Goal: Task Accomplishment & Management: Use online tool/utility

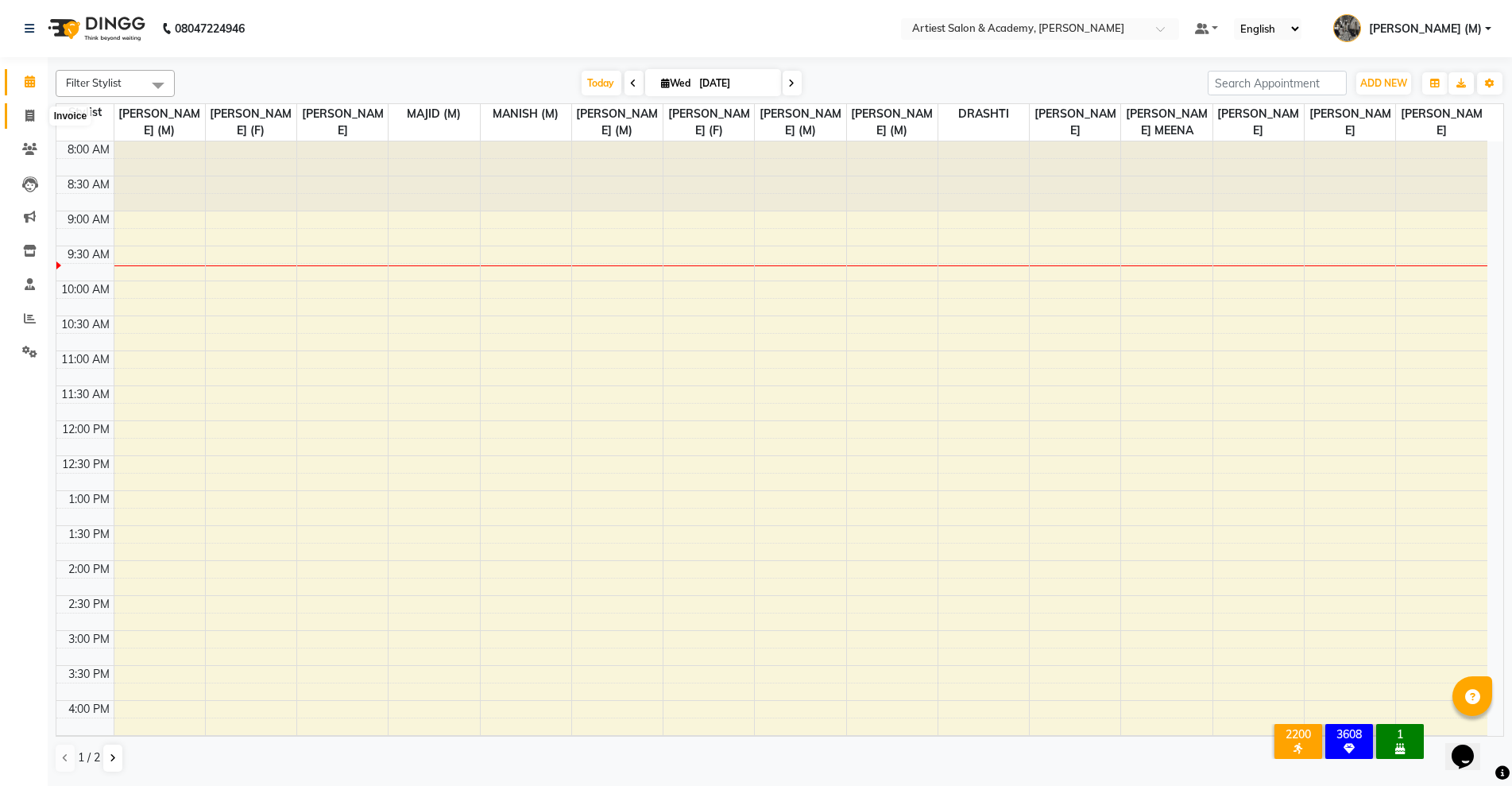
click at [26, 118] on icon at bounding box center [30, 116] width 8 height 12
select select "5123"
select select "service"
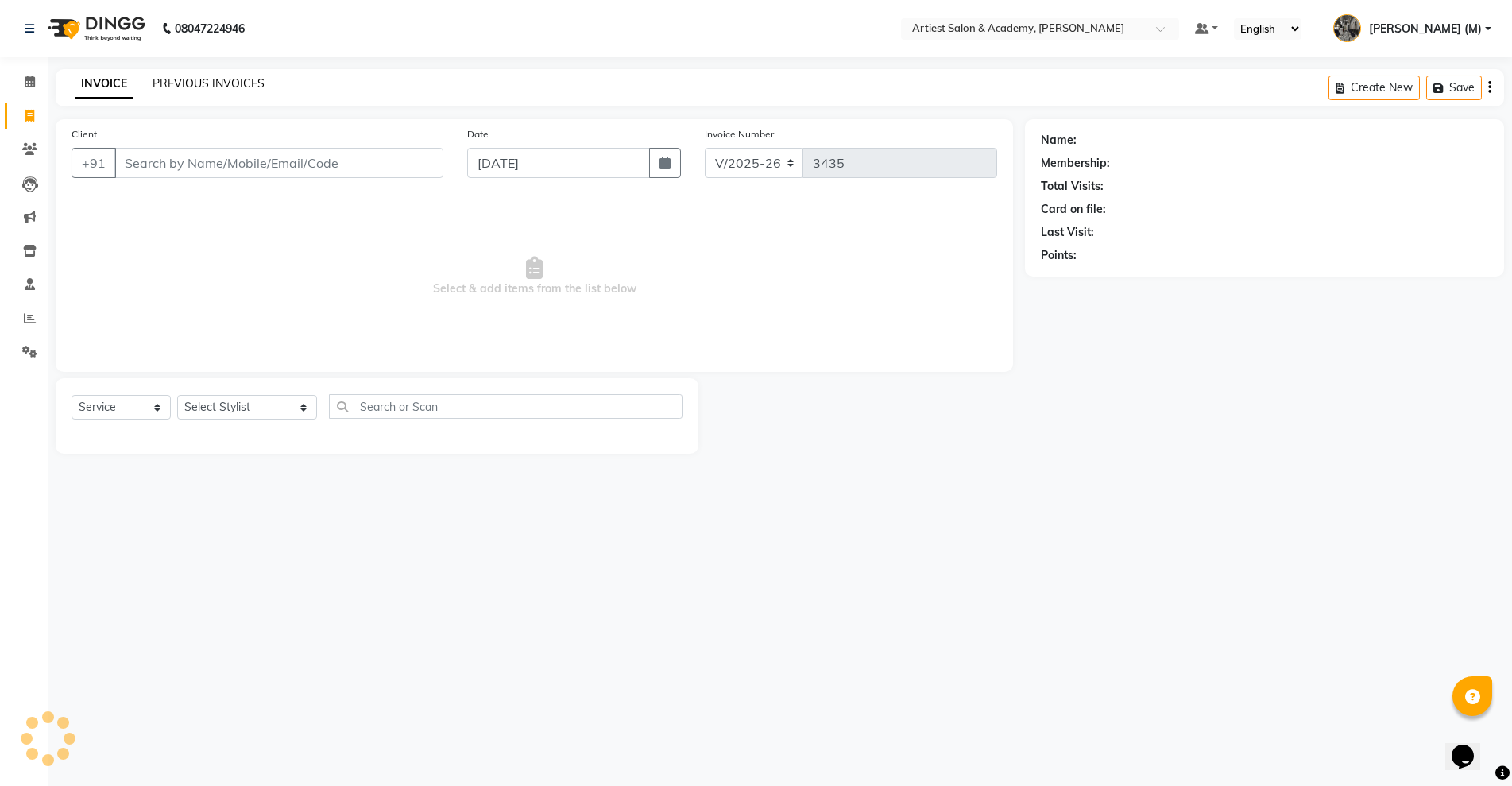
click at [212, 79] on link "PREVIOUS INVOICES" at bounding box center [208, 83] width 112 height 14
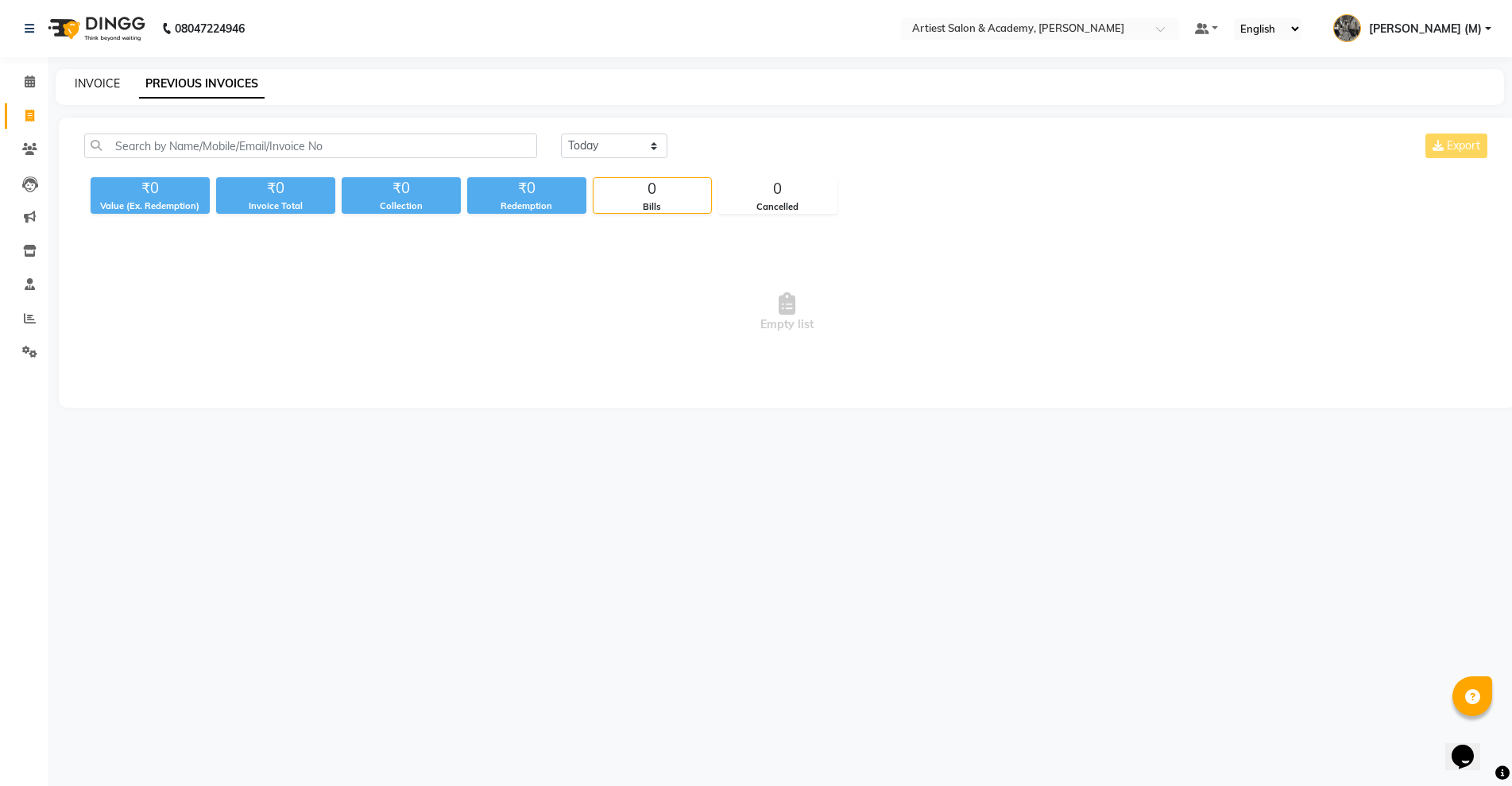
click at [94, 84] on link "INVOICE" at bounding box center [97, 83] width 45 height 14
select select "service"
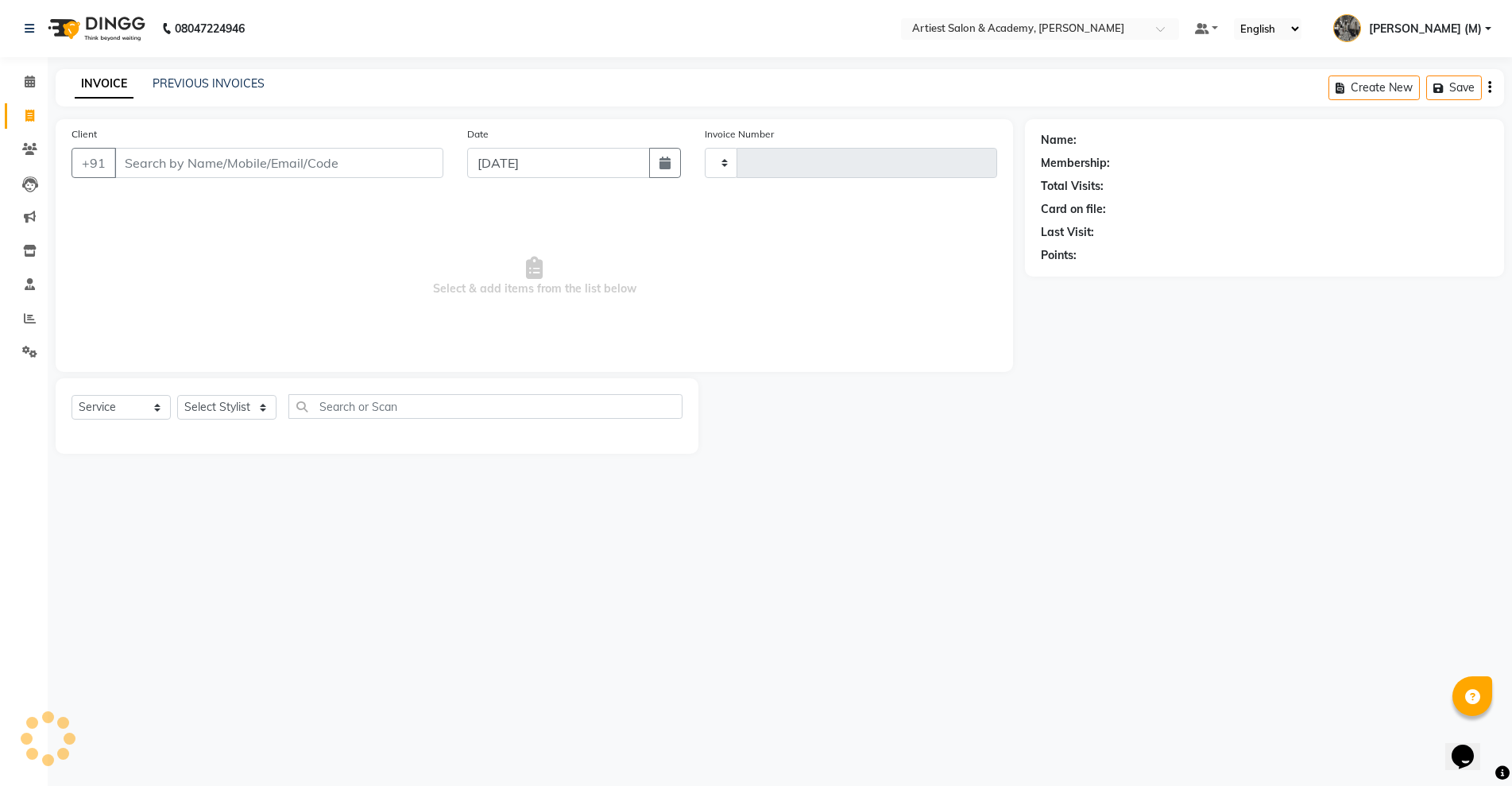
type input "3435"
select select "5123"
click at [227, 80] on link "PREVIOUS INVOICES" at bounding box center [208, 83] width 112 height 14
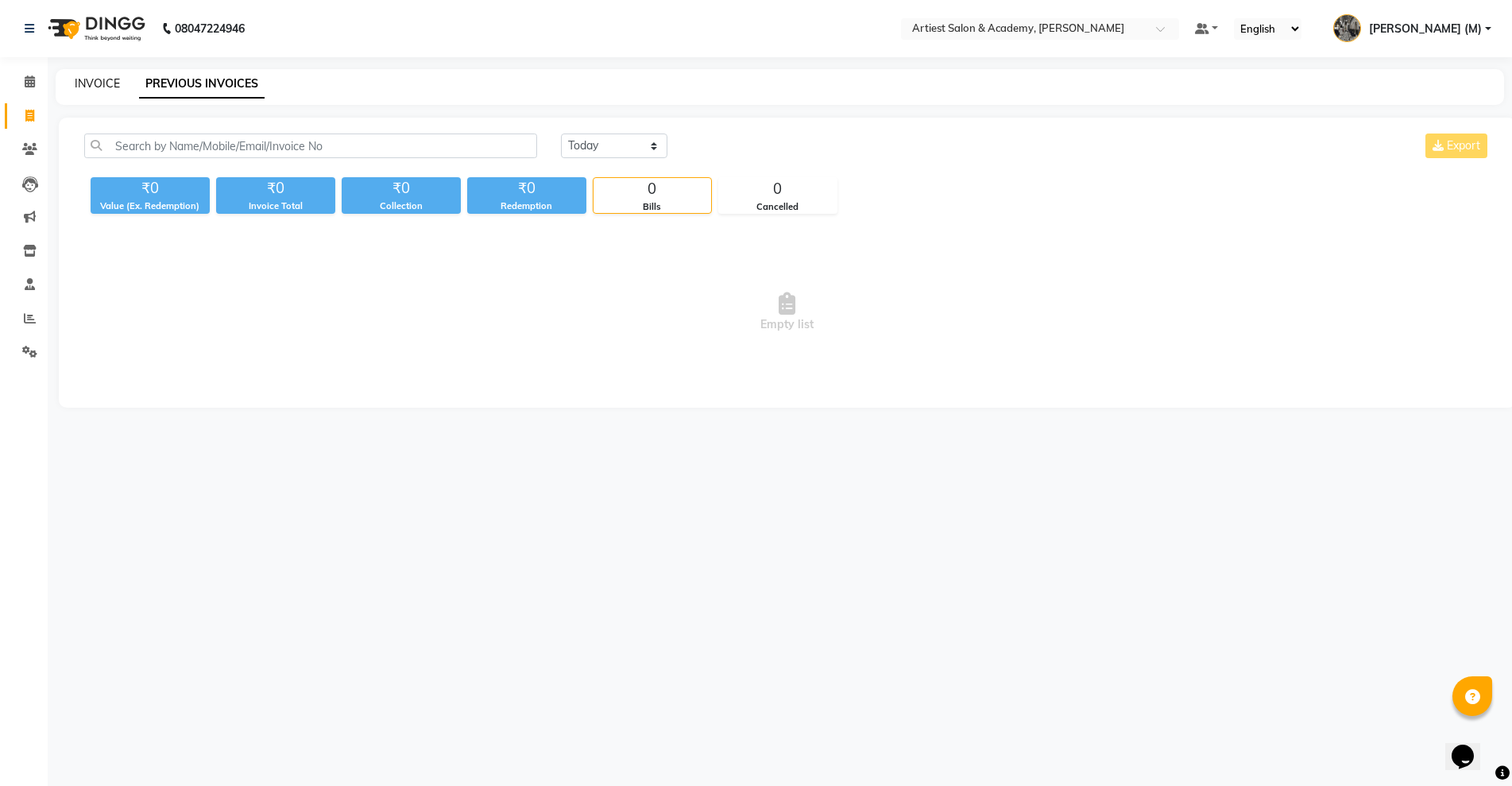
click at [97, 82] on link "INVOICE" at bounding box center [97, 83] width 45 height 14
select select "5123"
select select "service"
